Goal: Information Seeking & Learning: Learn about a topic

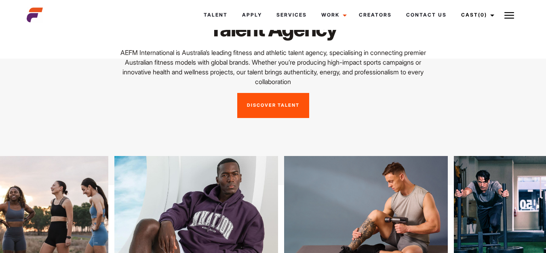
scroll to position [67, 0]
click at [277, 109] on link "Discover Talent" at bounding box center [273, 105] width 72 height 25
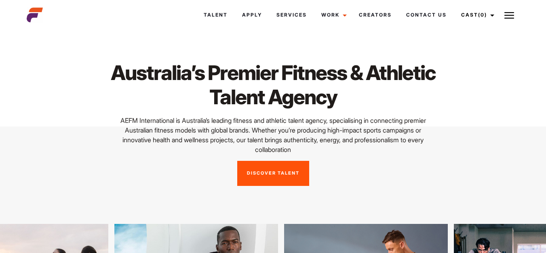
click at [261, 179] on link "Discover Talent" at bounding box center [273, 173] width 72 height 25
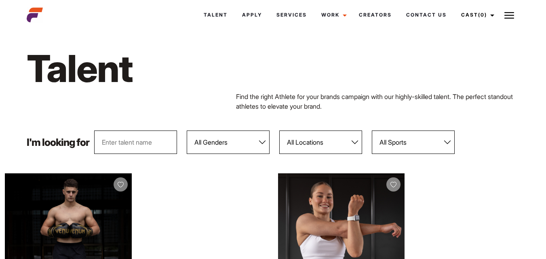
scroll to position [6, 0]
click at [213, 152] on select "All Genders Female Male" at bounding box center [228, 142] width 83 height 23
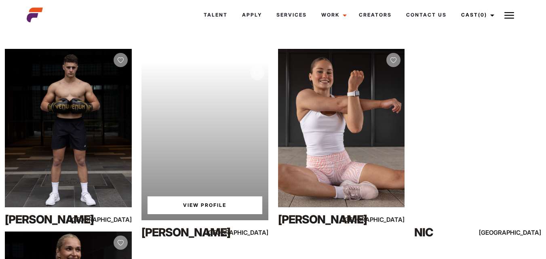
scroll to position [131, 0]
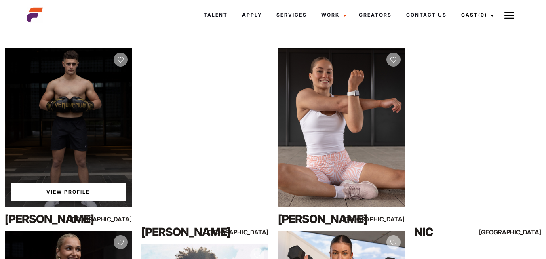
click at [67, 192] on link "View Profile" at bounding box center [68, 192] width 115 height 18
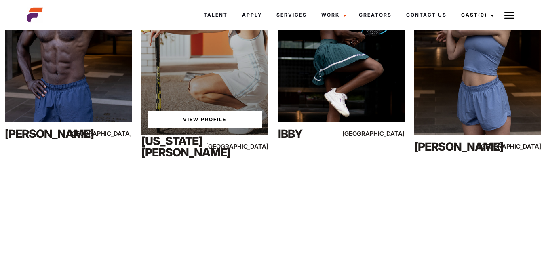
scroll to position [1679, 0]
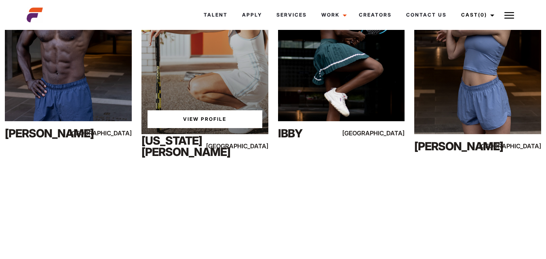
drag, startPoint x: 208, startPoint y: 132, endPoint x: 137, endPoint y: 185, distance: 88.6
click at [137, 185] on div at bounding box center [273, 182] width 546 height 22
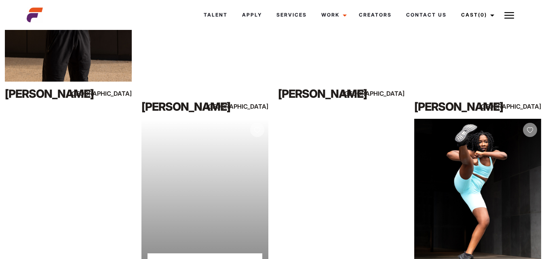
scroll to position [3909, 0]
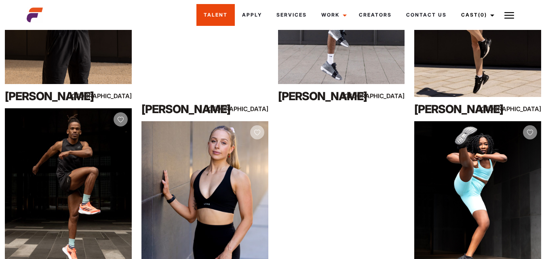
click at [215, 11] on link "Talent" at bounding box center [215, 15] width 38 height 22
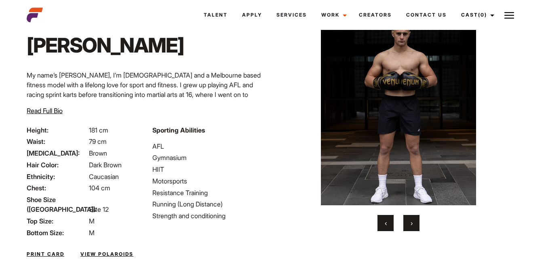
scroll to position [72, 0]
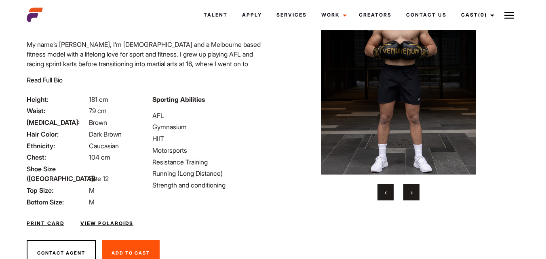
click at [254, 179] on ul "AFL Gymnasium HIIT Motorsports Resistance Training Running (Long Distance) Stre…" at bounding box center [210, 151] width 116 height 80
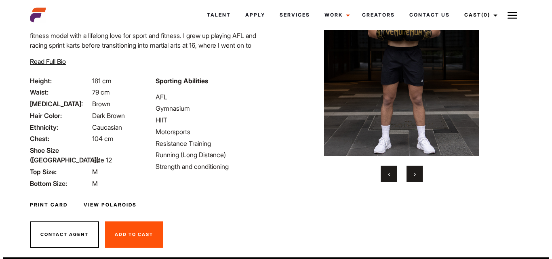
scroll to position [95, 0]
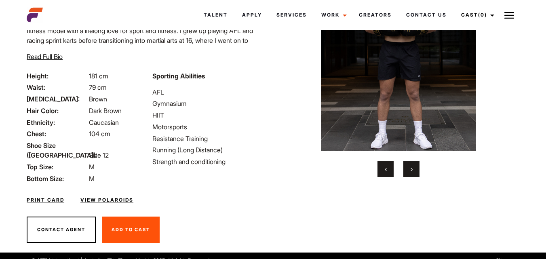
click at [112, 196] on link "View Polaroids" at bounding box center [106, 199] width 53 height 7
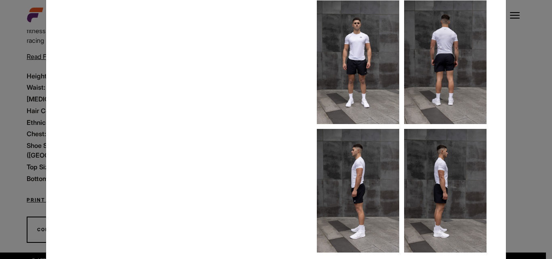
scroll to position [56, 0]
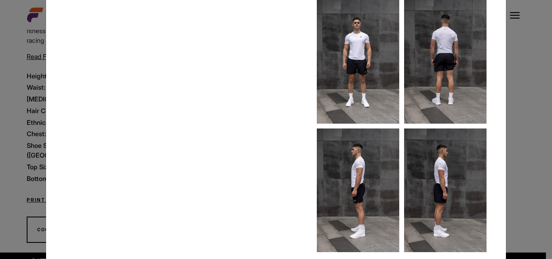
click at [355, 67] on img at bounding box center [358, 62] width 82 height 124
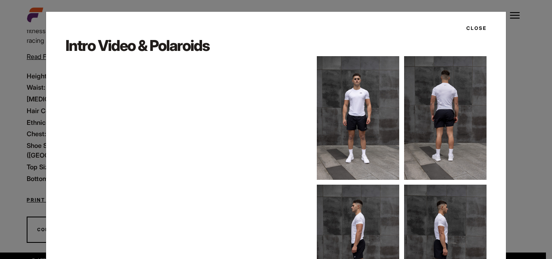
click at [349, 122] on img at bounding box center [358, 118] width 82 height 124
click at [474, 26] on button "Close" at bounding box center [473, 28] width 25 height 14
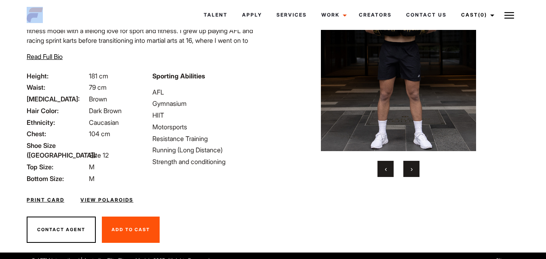
click at [474, 26] on header "Talent Apply Services Work Campaigns Creators Contact Us Cast (0) Casted Talent…" at bounding box center [273, 15] width 502 height 30
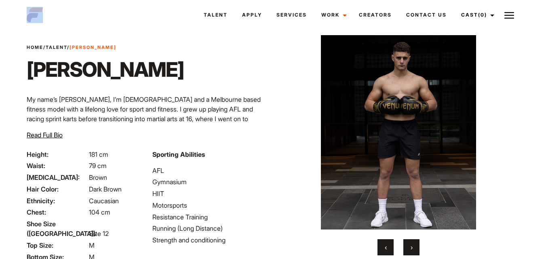
scroll to position [16, 0]
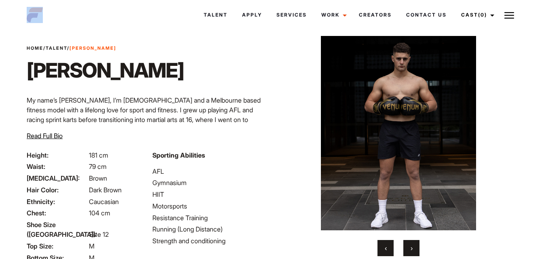
click at [411, 188] on img at bounding box center [398, 133] width 212 height 194
click at [409, 246] on button "›" at bounding box center [411, 248] width 16 height 16
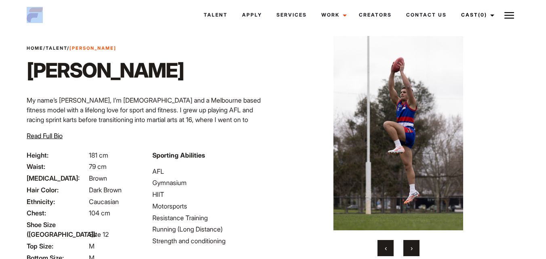
click at [410, 246] on button "›" at bounding box center [411, 248] width 16 height 16
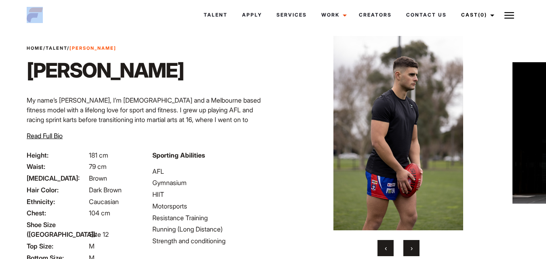
click at [410, 246] on button "›" at bounding box center [411, 248] width 16 height 16
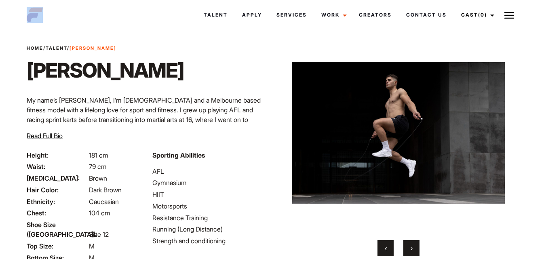
click at [410, 246] on button "›" at bounding box center [411, 248] width 16 height 16
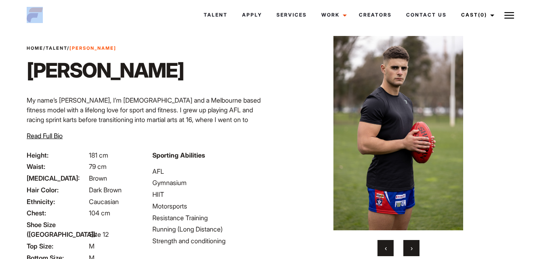
click at [410, 247] on button "›" at bounding box center [411, 248] width 16 height 16
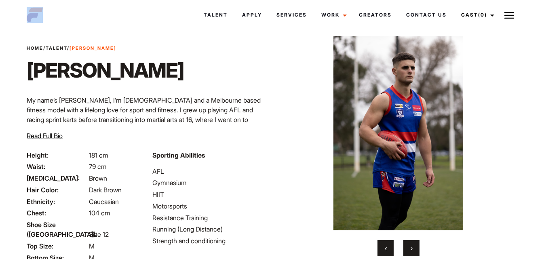
click at [413, 248] on span "›" at bounding box center [412, 248] width 2 height 8
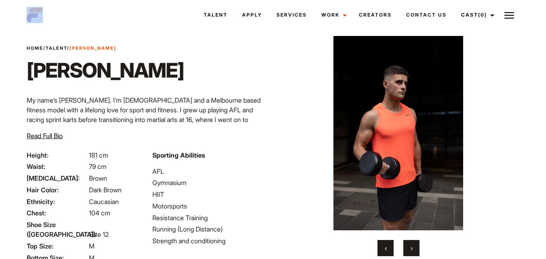
click at [413, 248] on span "›" at bounding box center [412, 248] width 2 height 8
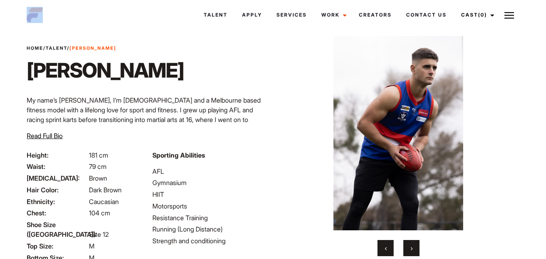
click at [413, 248] on span "›" at bounding box center [412, 248] width 2 height 8
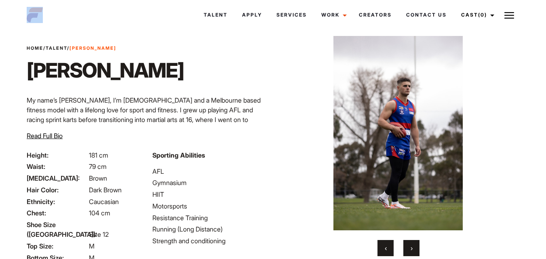
click at [413, 247] on span "›" at bounding box center [412, 248] width 2 height 8
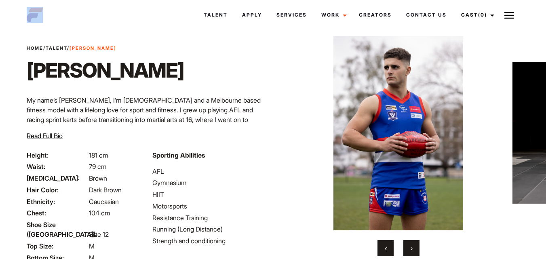
click at [413, 247] on span "›" at bounding box center [412, 248] width 2 height 8
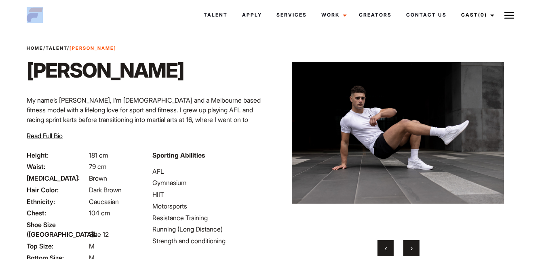
click at [413, 247] on span "›" at bounding box center [412, 248] width 2 height 8
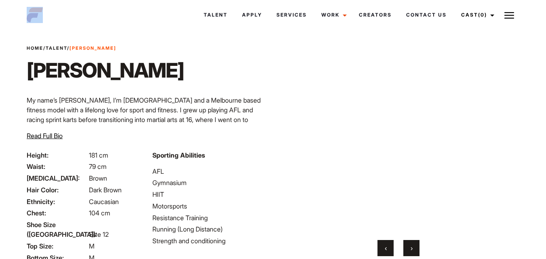
click at [409, 247] on button "›" at bounding box center [411, 248] width 16 height 16
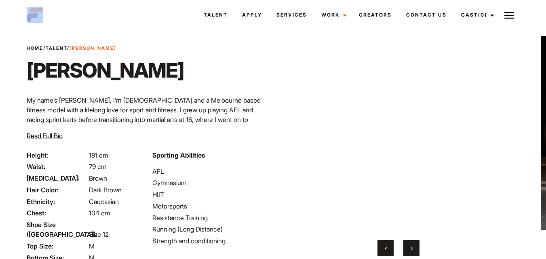
click at [410, 247] on button "›" at bounding box center [411, 248] width 16 height 16
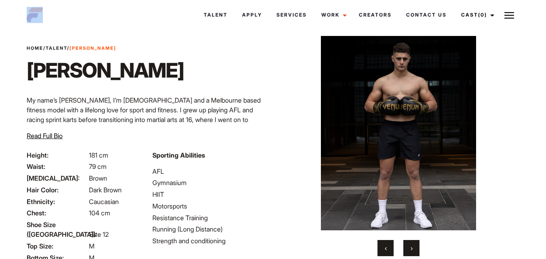
click at [410, 247] on button "›" at bounding box center [411, 248] width 16 height 16
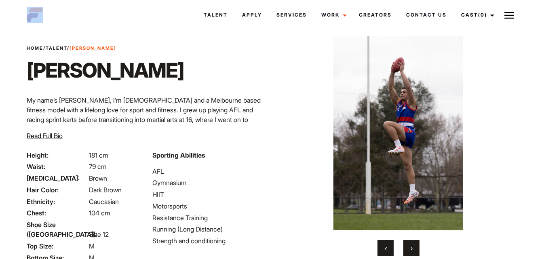
click at [410, 247] on button "›" at bounding box center [411, 248] width 16 height 16
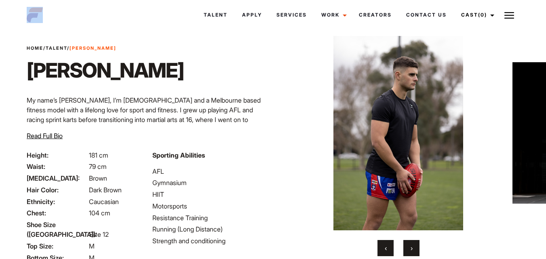
click at [410, 247] on button "›" at bounding box center [411, 248] width 16 height 16
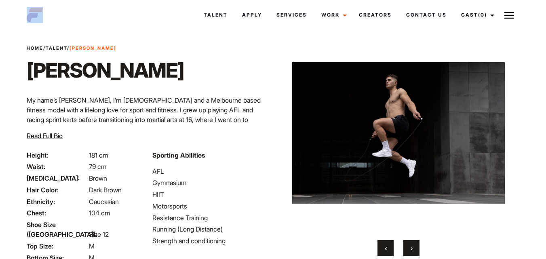
click at [410, 247] on button "›" at bounding box center [411, 248] width 16 height 16
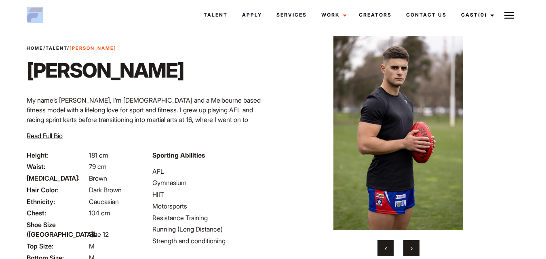
click at [410, 247] on button "›" at bounding box center [411, 248] width 16 height 16
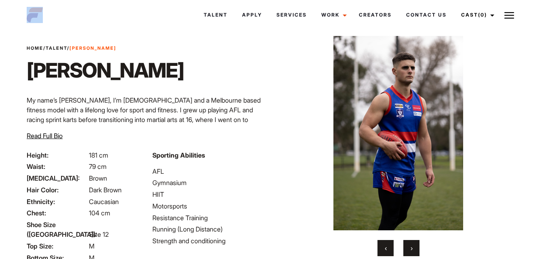
click at [410, 247] on button "›" at bounding box center [411, 248] width 16 height 16
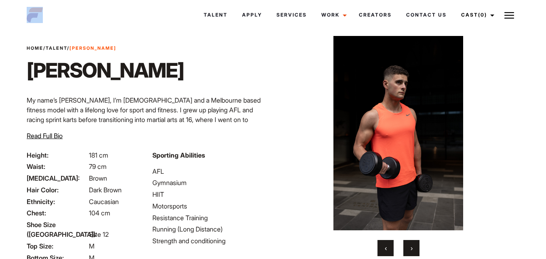
click at [410, 247] on button "›" at bounding box center [411, 248] width 16 height 16
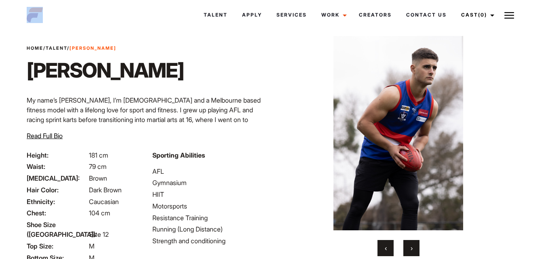
click at [410, 247] on button "›" at bounding box center [411, 248] width 16 height 16
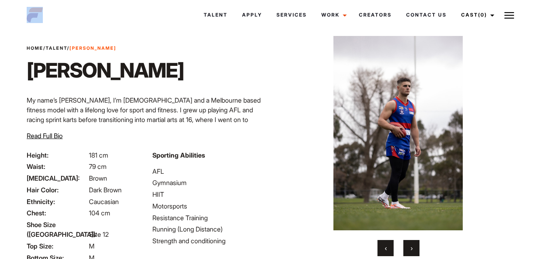
click at [410, 247] on button "›" at bounding box center [411, 248] width 16 height 16
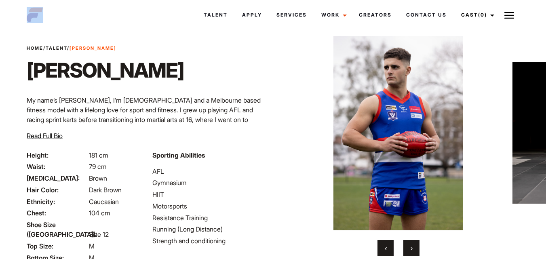
click at [410, 247] on button "›" at bounding box center [411, 248] width 16 height 16
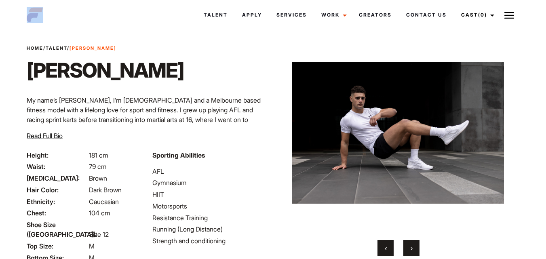
click at [410, 247] on button "›" at bounding box center [411, 248] width 16 height 16
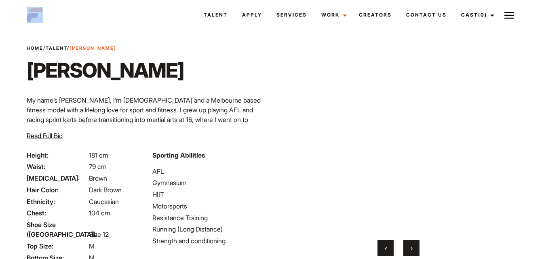
click at [410, 247] on button "›" at bounding box center [411, 248] width 16 height 16
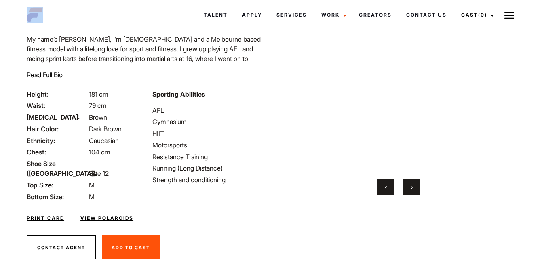
scroll to position [95, 0]
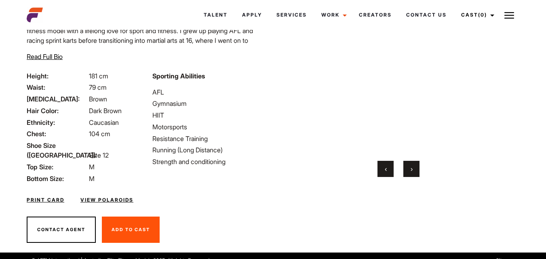
click at [215, 183] on div "Print Card View Polaroids" at bounding box center [147, 194] width 251 height 23
click at [45, 54] on span "Read Full Bio" at bounding box center [45, 57] width 36 height 8
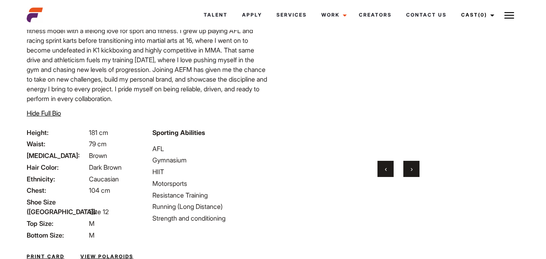
click at [49, 110] on span "Hide Full Bio" at bounding box center [44, 113] width 34 height 8
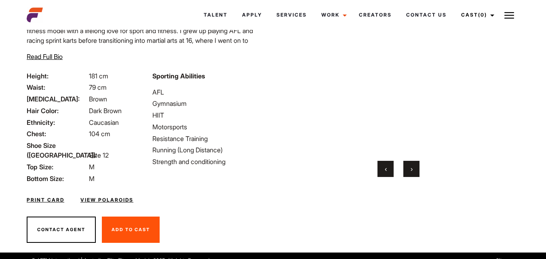
drag, startPoint x: 49, startPoint y: 110, endPoint x: 194, endPoint y: 121, distance: 145.1
click at [194, 121] on div "Height: 181 cm Waist: 79 cm Eye Color: Brown Hair Color: Dark Brown Ethnicity: …" at bounding box center [147, 139] width 251 height 136
click at [261, 97] on ul "AFL Gymnasium HIIT Motorsports Resistance Training Running (Long Distance) Stre…" at bounding box center [210, 127] width 116 height 80
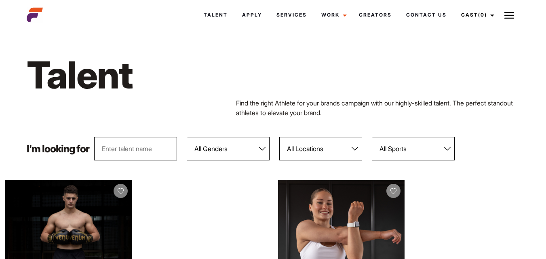
click at [355, 147] on select "All Locations [GEOGRAPHIC_DATA] [GEOGRAPHIC_DATA] [GEOGRAPHIC_DATA] [GEOGRAPHIC…" at bounding box center [320, 148] width 83 height 23
select select "118"
click at [280, 137] on select "All Locations [GEOGRAPHIC_DATA] [GEOGRAPHIC_DATA] [GEOGRAPHIC_DATA] [GEOGRAPHIC…" at bounding box center [320, 148] width 83 height 23
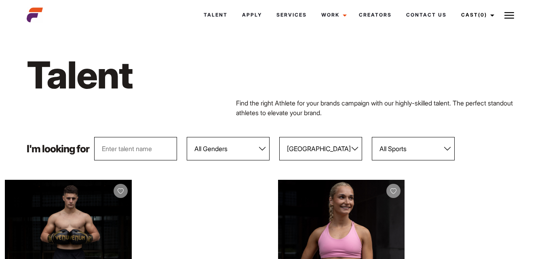
click at [447, 147] on select "All Sports 100 Meter Butterfly Acrobatics Aerial awareness Aerobics AFL Aflw Am…" at bounding box center [413, 148] width 83 height 23
select select "14"
click at [372, 137] on select "All Sports 100 Meter Butterfly Acrobatics Aerial awareness Aerobics AFL Aflw Am…" at bounding box center [413, 148] width 83 height 23
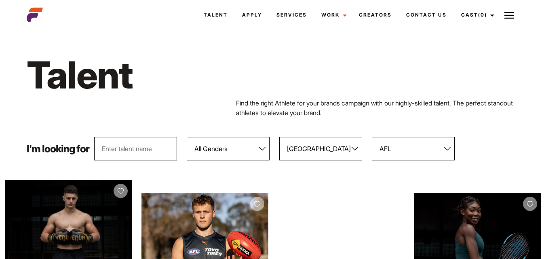
click at [264, 147] on select "All Genders [DEMOGRAPHIC_DATA] [DEMOGRAPHIC_DATA]" at bounding box center [228, 148] width 83 height 23
select select "103"
click at [187, 137] on select "All Genders [DEMOGRAPHIC_DATA] [DEMOGRAPHIC_DATA]" at bounding box center [228, 148] width 83 height 23
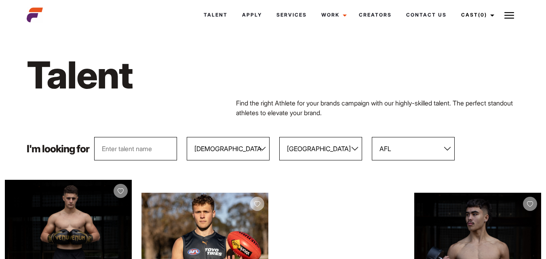
click at [423, 151] on select "All Sports 100 Meter Butterfly Acrobatics Aerial awareness Aerobics AFL Aflw Am…" at bounding box center [413, 148] width 83 height 23
click at [372, 137] on select "All Sports 100 Meter Butterfly Acrobatics Aerial awareness Aerobics AFL Aflw Am…" at bounding box center [413, 148] width 83 height 23
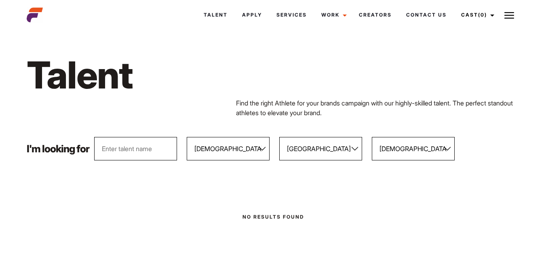
scroll to position [42, 0]
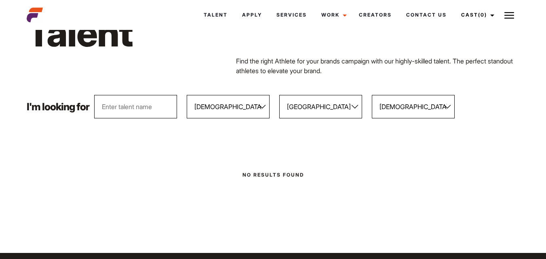
click at [392, 112] on select "All Sports 100 Meter Butterfly Acrobatics Aerial awareness Aerobics AFL Aflw Am…" at bounding box center [413, 106] width 83 height 23
click at [372, 95] on select "All Sports 100 Meter Butterfly Acrobatics Aerial awareness Aerobics AFL Aflw Am…" at bounding box center [413, 106] width 83 height 23
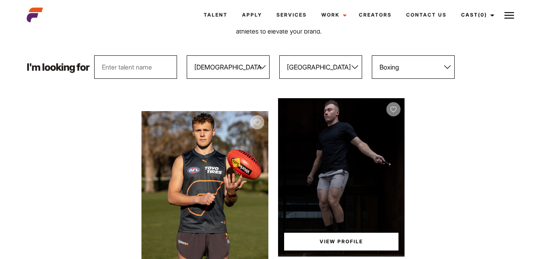
scroll to position [81, 0]
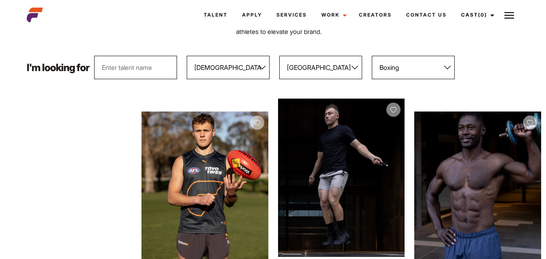
click at [436, 65] on select "All Sports 100 Meter Butterfly Acrobatics Aerial awareness Aerobics AFL Aflw Am…" at bounding box center [413, 67] width 83 height 23
click at [372, 56] on select "All Sports 100 Meter Butterfly Acrobatics Aerial awareness Aerobics AFL Aflw Am…" at bounding box center [413, 67] width 83 height 23
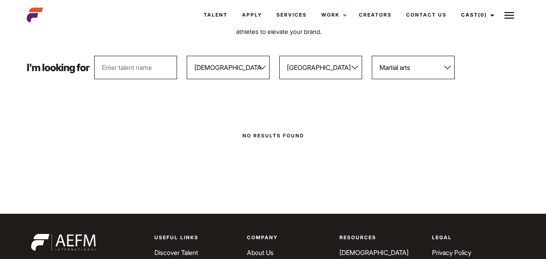
scroll to position [84, 0]
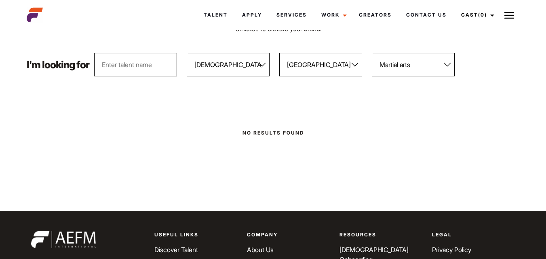
click at [441, 67] on select "All Sports 100 Meter Butterfly Acrobatics Aerial awareness Aerobics AFL Aflw Am…" at bounding box center [413, 64] width 83 height 23
click at [372, 53] on select "All Sports 100 Meter Butterfly Acrobatics Aerial awareness Aerobics AFL Aflw Am…" at bounding box center [413, 64] width 83 height 23
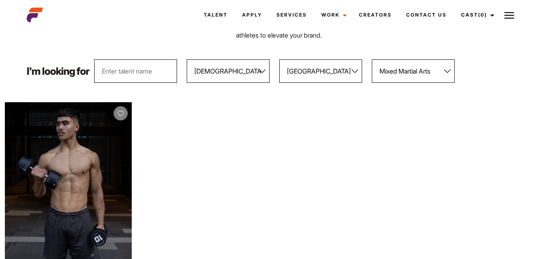
scroll to position [77, 0]
click at [394, 76] on select "All Sports 100 Meter Butterfly Acrobatics Aerial awareness Aerobics AFL Aflw Am…" at bounding box center [413, 71] width 83 height 23
click at [372, 60] on select "All Sports 100 Meter Butterfly Acrobatics Aerial awareness Aerobics AFL Aflw Am…" at bounding box center [413, 71] width 83 height 23
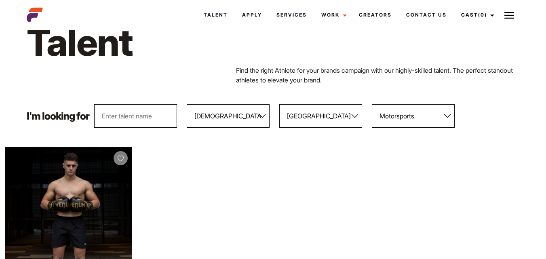
scroll to position [32, 0]
click at [413, 116] on select "All Sports 100 Meter Butterfly Acrobatics Aerial awareness Aerobics AFL Aflw Am…" at bounding box center [413, 116] width 83 height 23
click at [372, 105] on select "All Sports 100 Meter Butterfly Acrobatics Aerial awareness Aerobics AFL Aflw Am…" at bounding box center [413, 116] width 83 height 23
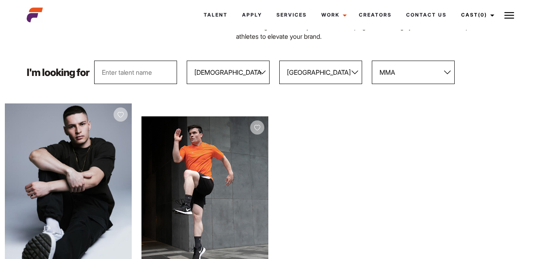
scroll to position [74, 0]
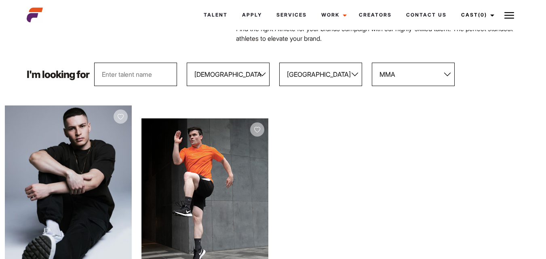
click at [400, 76] on select "All Sports 100 Meter Butterfly Acrobatics Aerial awareness Aerobics AFL Aflw Am…" at bounding box center [413, 74] width 83 height 23
click at [372, 63] on select "All Sports 100 Meter Butterfly Acrobatics Aerial awareness Aerobics AFL Aflw Am…" at bounding box center [413, 74] width 83 height 23
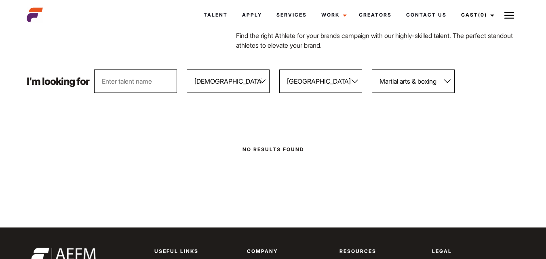
scroll to position [67, 0]
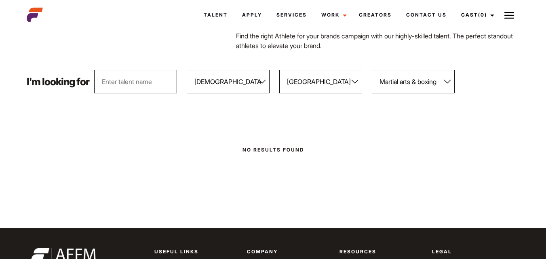
click at [422, 85] on select "All Sports 100 Meter Butterfly Acrobatics Aerial awareness Aerobics AFL Aflw Am…" at bounding box center [413, 81] width 83 height 23
click at [372, 70] on select "All Sports 100 Meter Butterfly Acrobatics Aerial awareness Aerobics AFL Aflw Am…" at bounding box center [413, 81] width 83 height 23
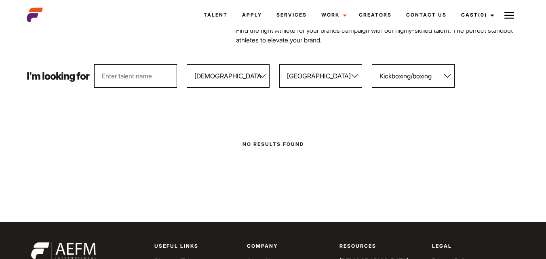
scroll to position [74, 0]
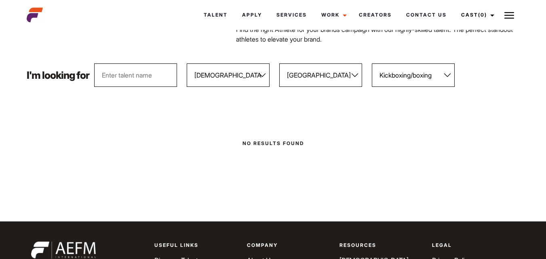
click at [410, 74] on select "All Sports 100 Meter Butterfly Acrobatics Aerial awareness Aerobics AFL Aflw Am…" at bounding box center [413, 74] width 83 height 23
select select "409"
click at [372, 63] on select "All Sports 100 Meter Butterfly Acrobatics Aerial awareness Aerobics AFL Aflw Am…" at bounding box center [413, 74] width 83 height 23
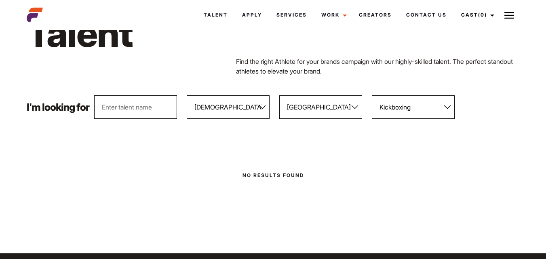
scroll to position [41, 0]
